Goal: Navigation & Orientation: Find specific page/section

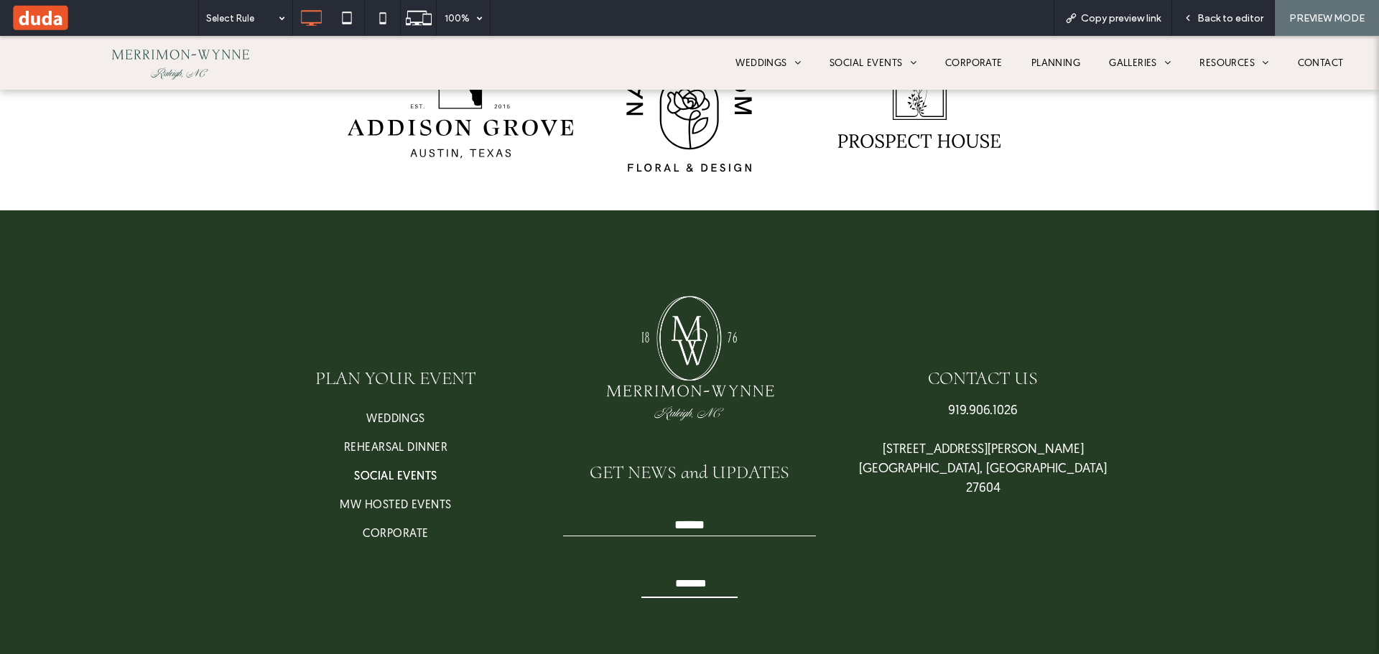
scroll to position [3859, 0]
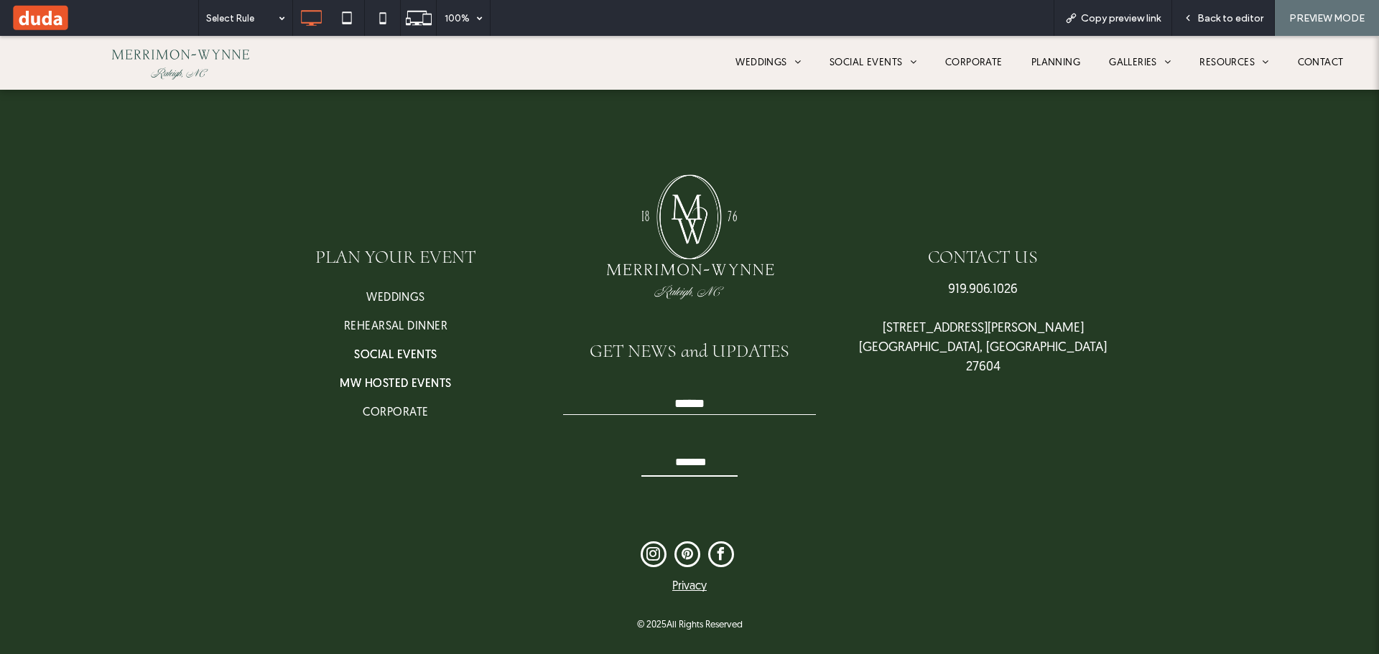
click at [397, 379] on span "MW HOSTED EVENTS" at bounding box center [396, 384] width 112 height 17
click at [1233, 19] on span "Back to editor" at bounding box center [1230, 18] width 66 height 12
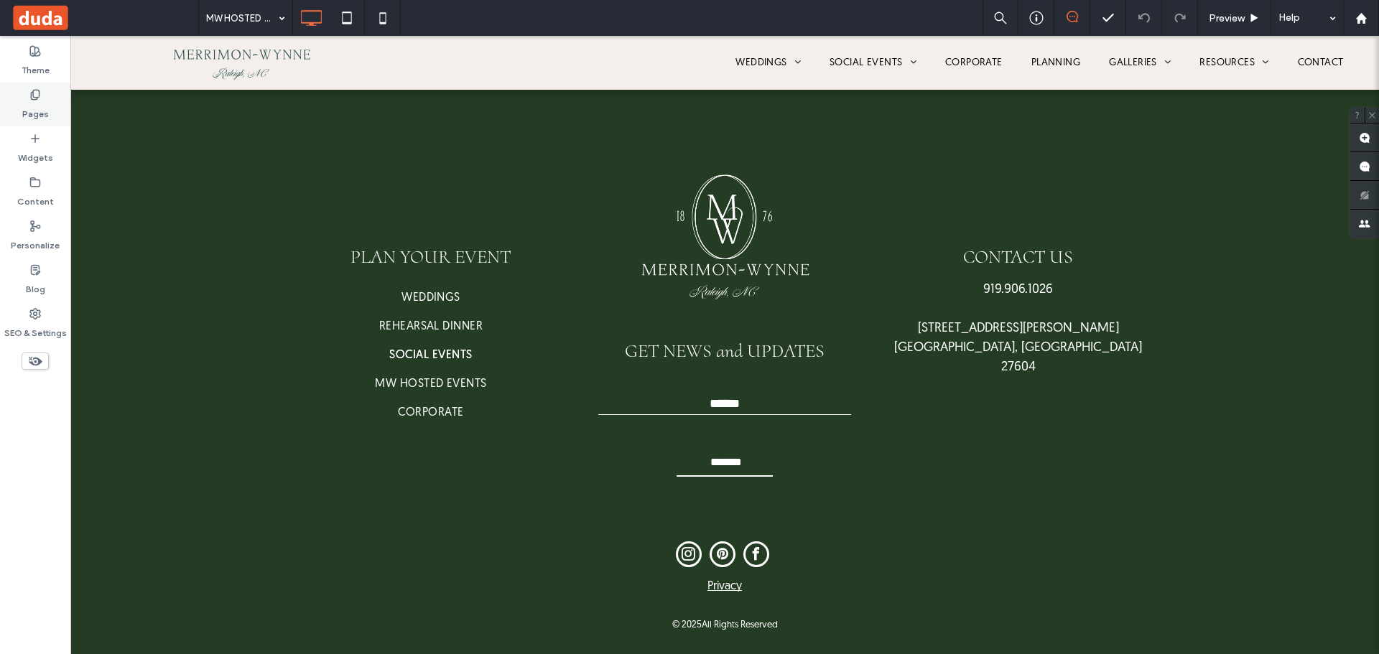
click at [42, 98] on div "Pages" at bounding box center [35, 105] width 70 height 44
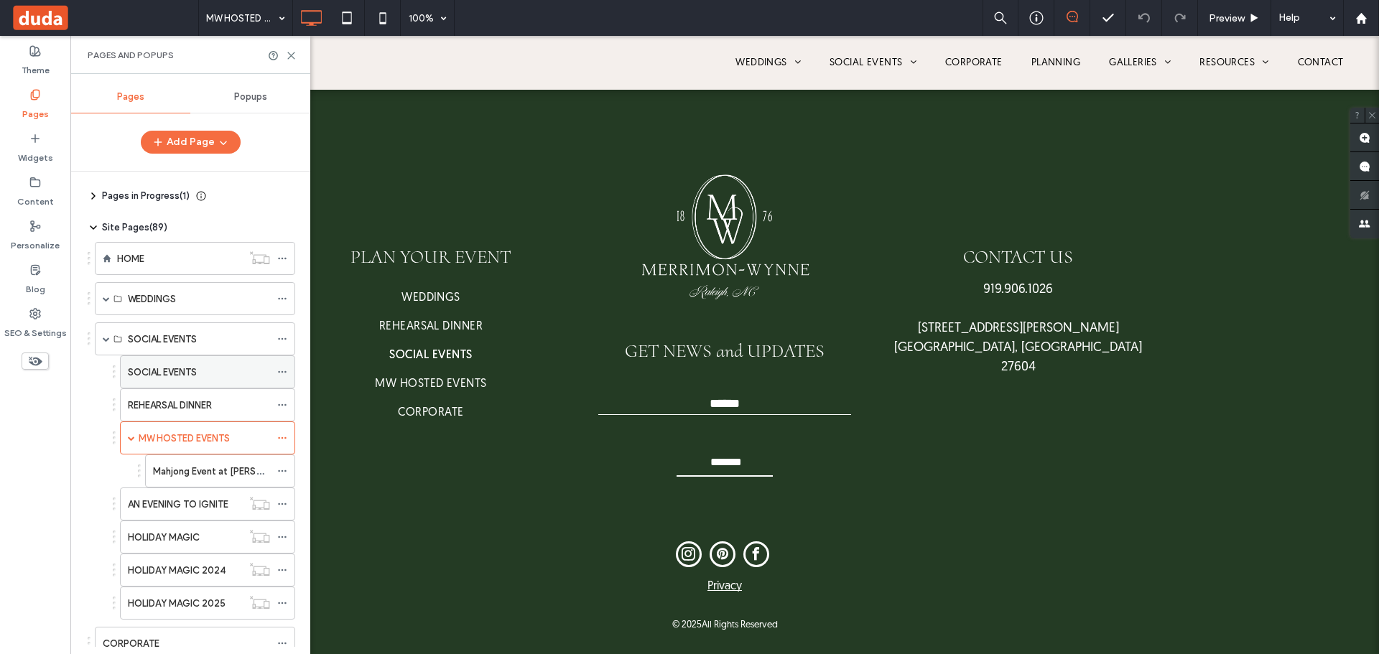
click at [205, 371] on div "SOCIAL EVENTS" at bounding box center [199, 372] width 142 height 15
click at [286, 374] on icon at bounding box center [282, 372] width 10 height 10
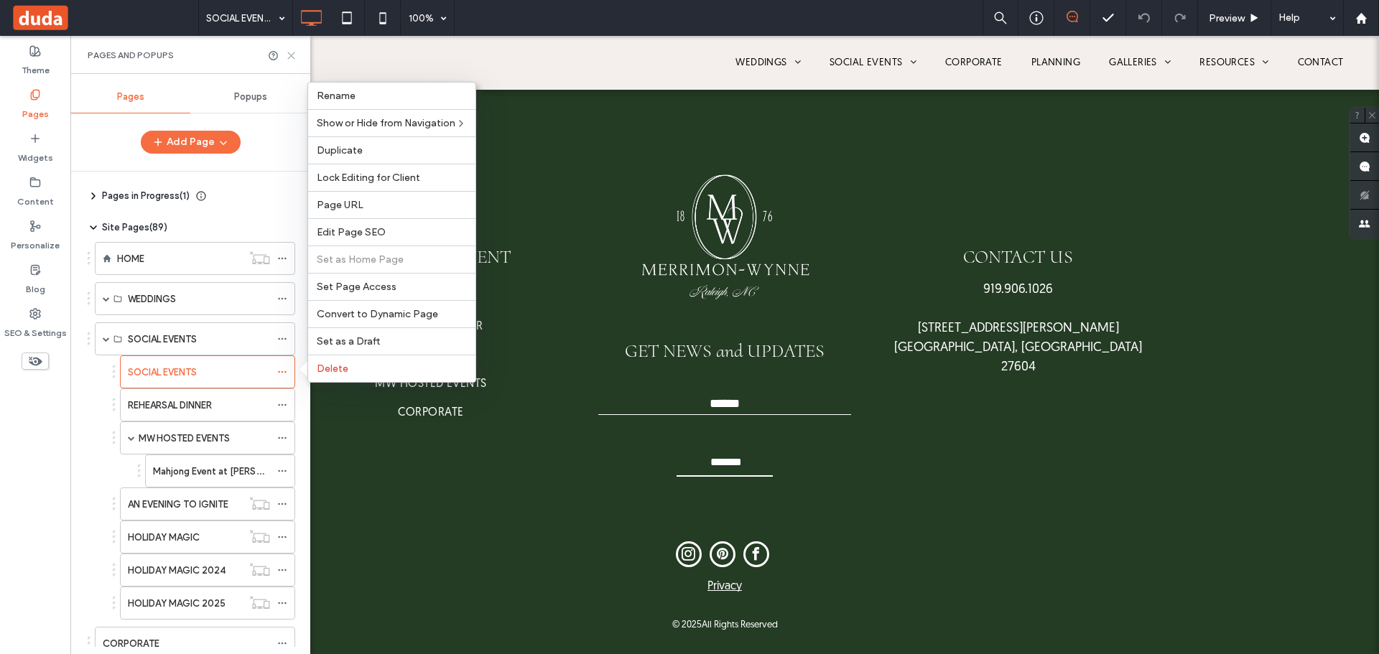
click at [292, 52] on icon at bounding box center [291, 55] width 11 height 11
